Goal: Information Seeking & Learning: Learn about a topic

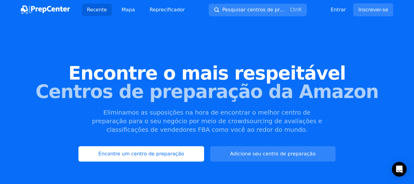
click at [78, 60] on div "Encontre o mais respeitável Centros de preparação da Amazon Eliminamos as supos…" at bounding box center [207, 112] width 414 height 166
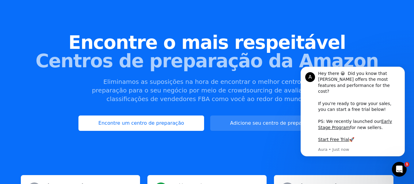
scroll to position [61, 0]
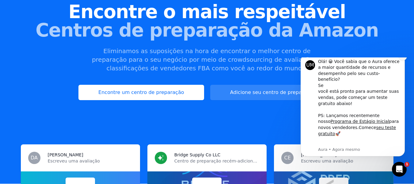
click at [406, 60] on button "Descartar notificação" at bounding box center [403, 56] width 8 height 8
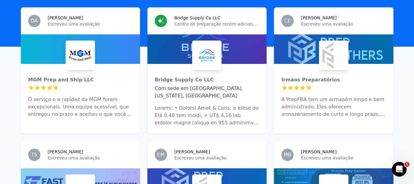
scroll to position [92, 0]
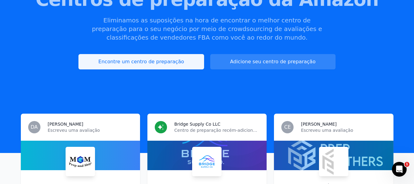
click at [132, 63] on font "Encontre um centro de preparação" at bounding box center [141, 62] width 86 height 6
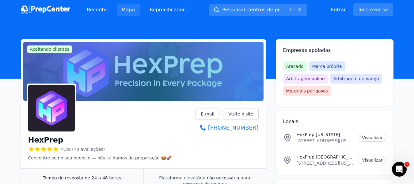
click at [130, 8] on font "Mapa" at bounding box center [128, 10] width 13 height 6
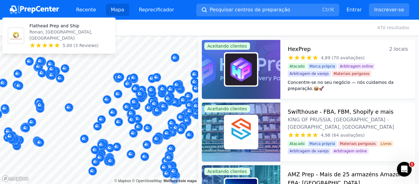
click at [23, 26] on div "Flathead Prep and Ship Ronan, [GEOGRAPHIC_DATA], [GEOGRAPHIC_DATA] 5.00 (3 Revi…" at bounding box center [58, 36] width 113 height 36
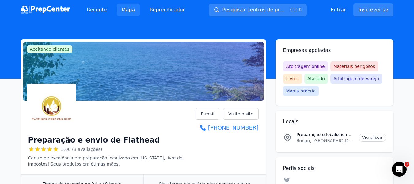
click at [133, 14] on link "Mapa" at bounding box center [128, 10] width 23 height 12
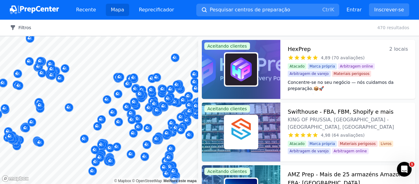
click at [27, 28] on font "Filtros" at bounding box center [24, 27] width 13 height 5
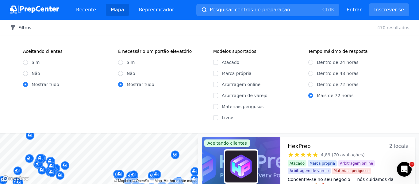
click at [21, 26] on font "Filtros" at bounding box center [24, 27] width 13 height 5
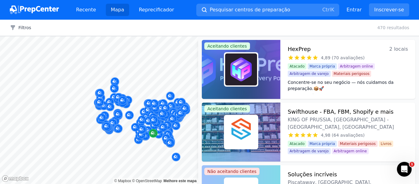
click at [73, 36] on div at bounding box center [99, 36] width 198 height 0
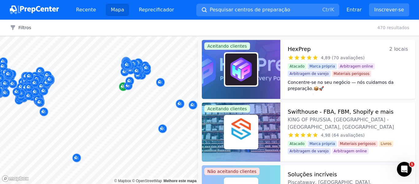
click at [122, 36] on div at bounding box center [99, 36] width 198 height 0
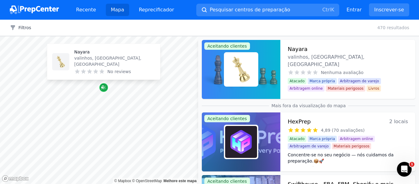
click at [106, 90] on icon "Marcador de mapa" at bounding box center [103, 87] width 5 height 6
click at [104, 88] on icon "Marcador de mapa" at bounding box center [103, 88] width 5 height 4
